Goal: Task Accomplishment & Management: Manage account settings

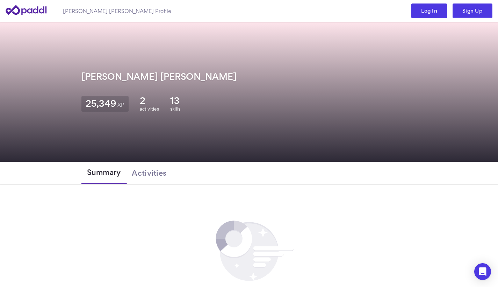
click at [432, 11] on link "Log In" at bounding box center [430, 10] width 36 height 15
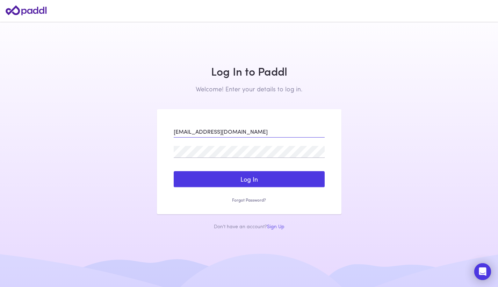
type input "[EMAIL_ADDRESS][DOMAIN_NAME]"
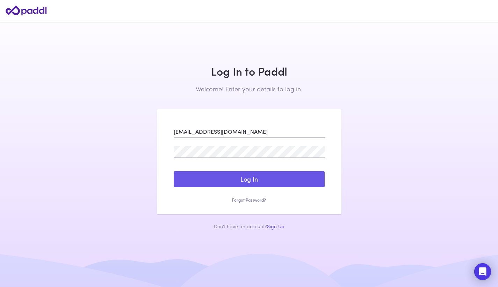
click at [263, 181] on button "Log In" at bounding box center [249, 179] width 151 height 16
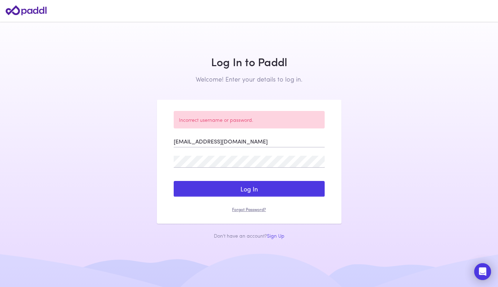
click at [254, 208] on link "Forgot Password?" at bounding box center [249, 209] width 151 height 6
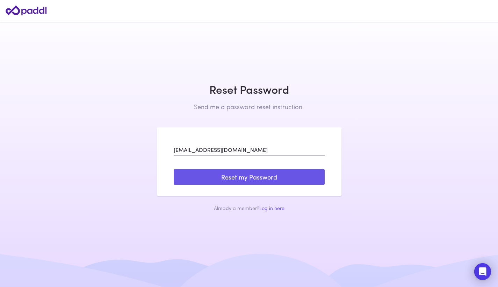
click at [267, 175] on button "Reset my Password" at bounding box center [249, 177] width 151 height 16
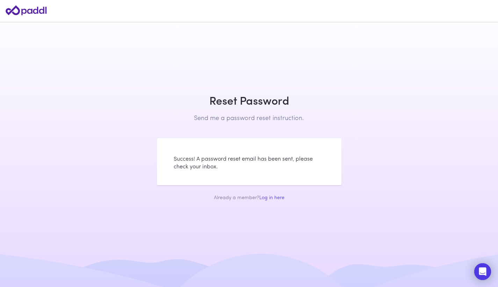
click at [221, 0] on header at bounding box center [249, 11] width 498 height 22
